Goal: Task Accomplishment & Management: Manage account settings

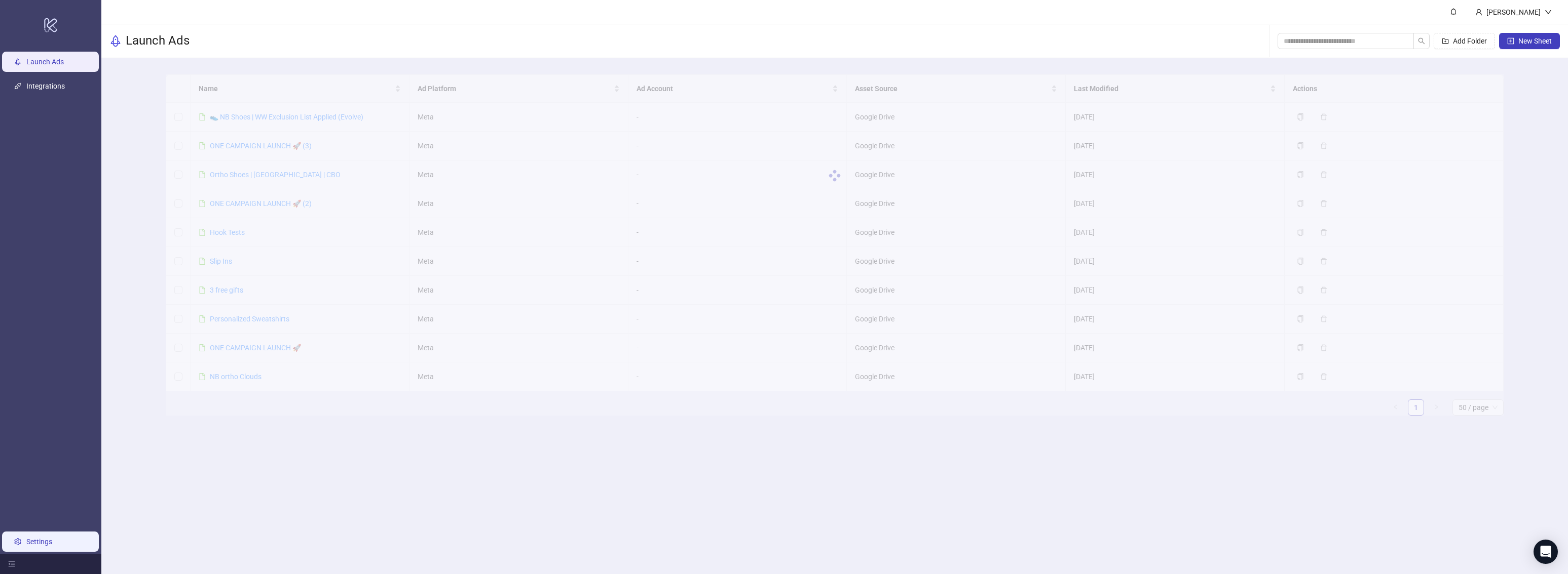
click at [52, 538] on link "Settings" at bounding box center [39, 541] width 26 height 8
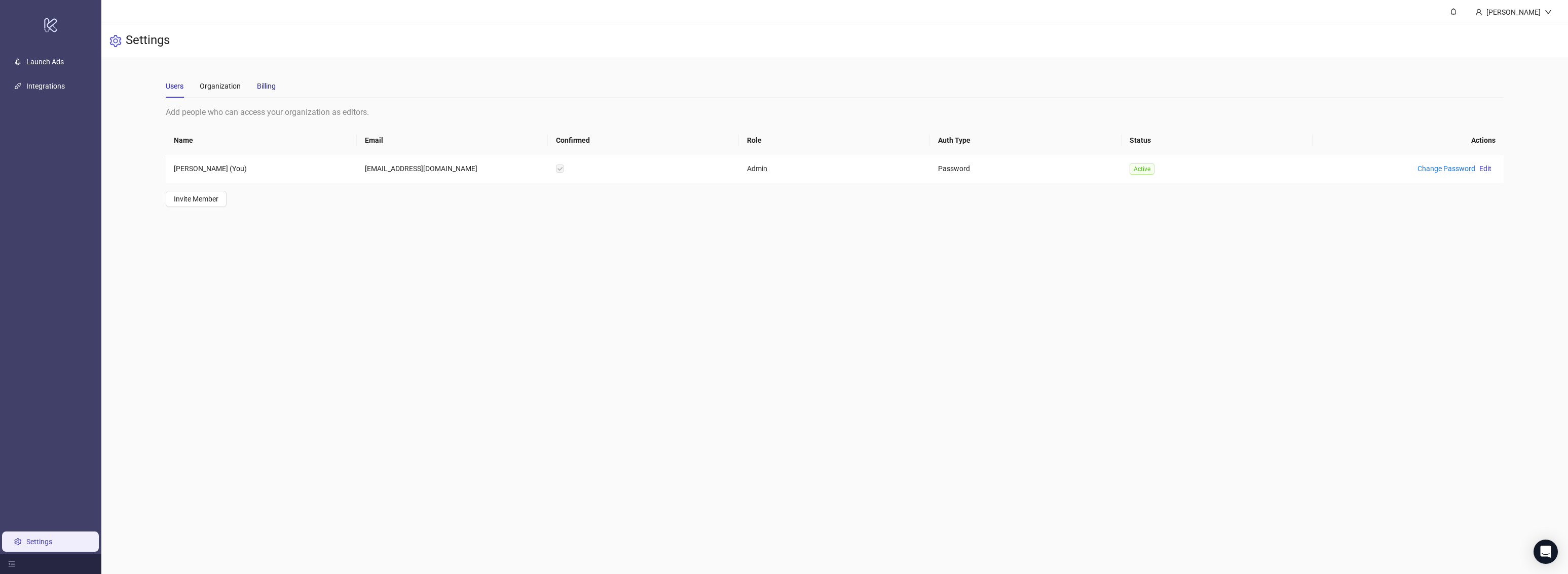
click at [272, 89] on div "Billing" at bounding box center [265, 86] width 19 height 12
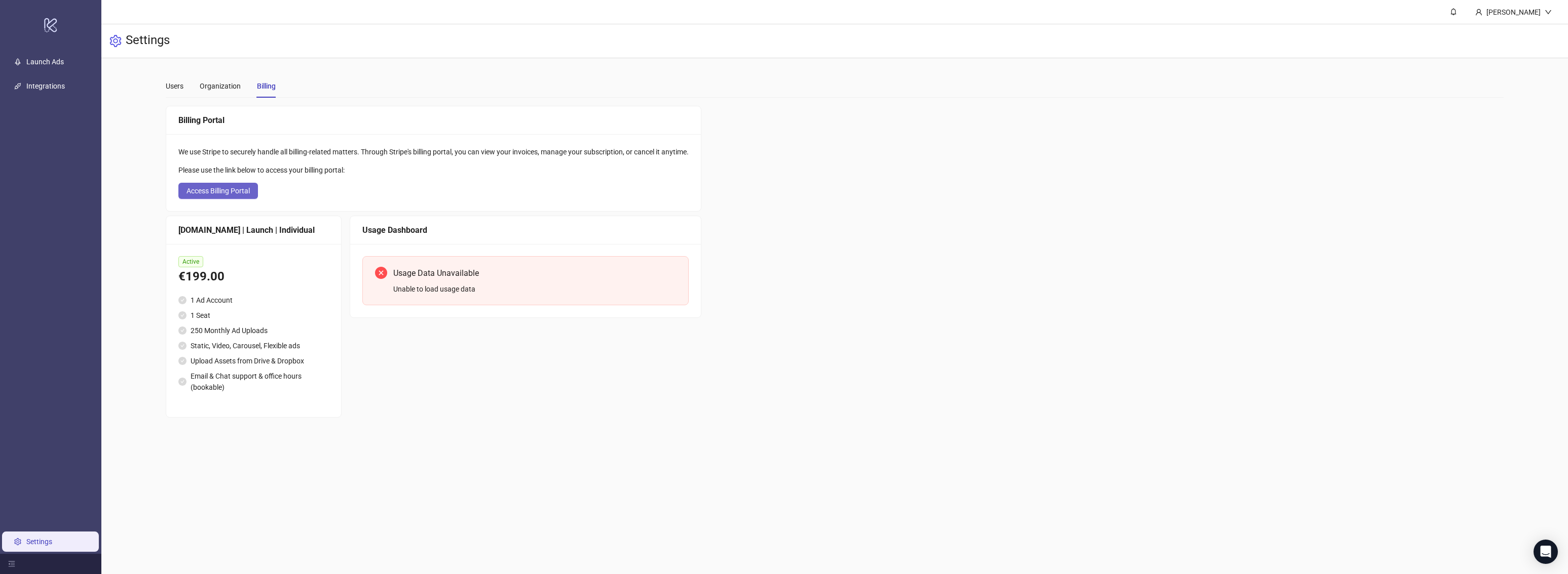
click at [229, 191] on span "Access Billing Portal" at bounding box center [218, 191] width 63 height 8
click at [34, 61] on link "Launch Ads" at bounding box center [45, 61] width 37 height 8
